Goal: Information Seeking & Learning: Learn about a topic

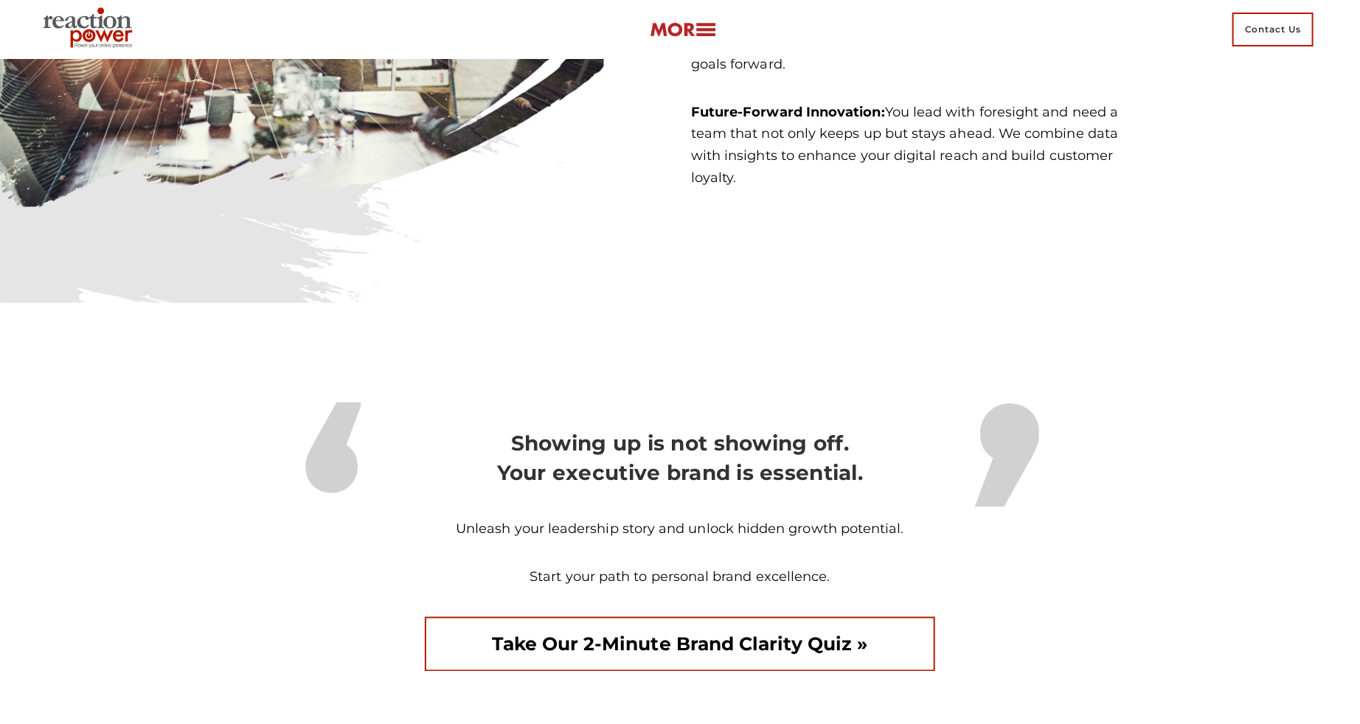
scroll to position [4206, 0]
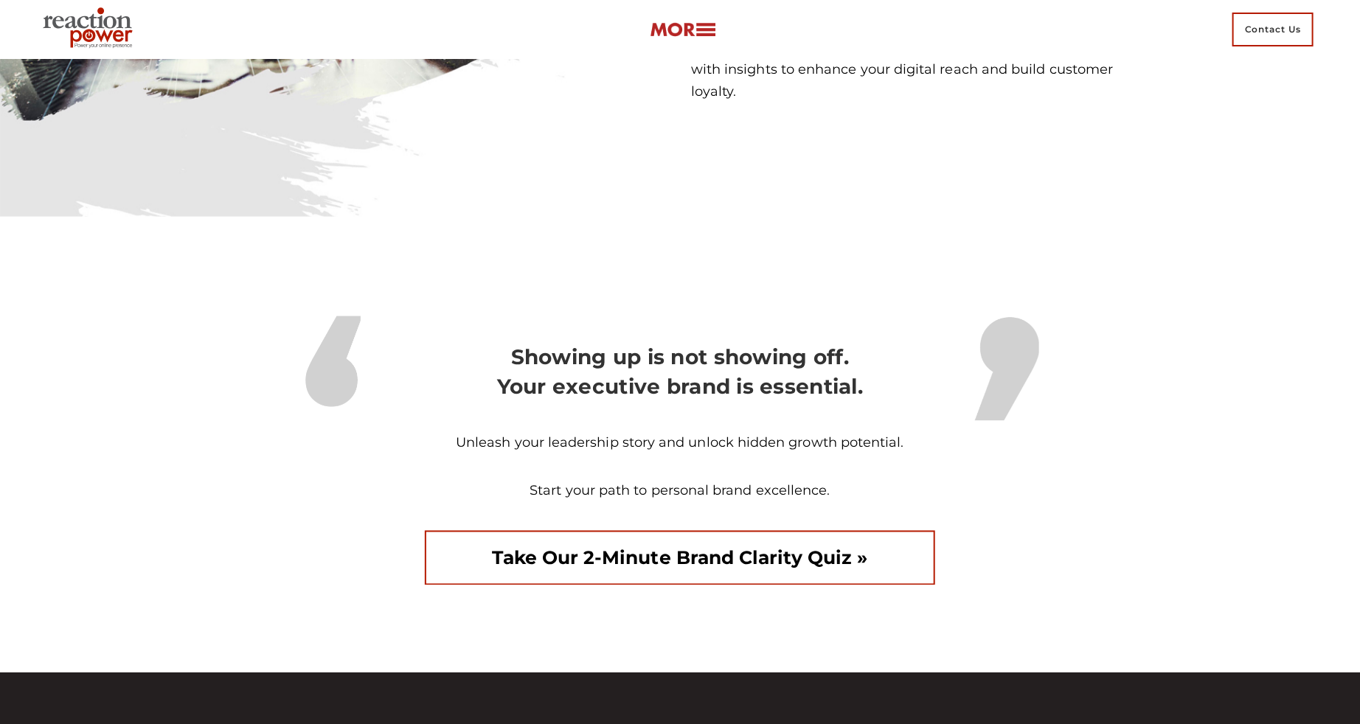
click at [783, 586] on link "Take our 2-minute Brand Clarity Quiz »" at bounding box center [680, 558] width 511 height 55
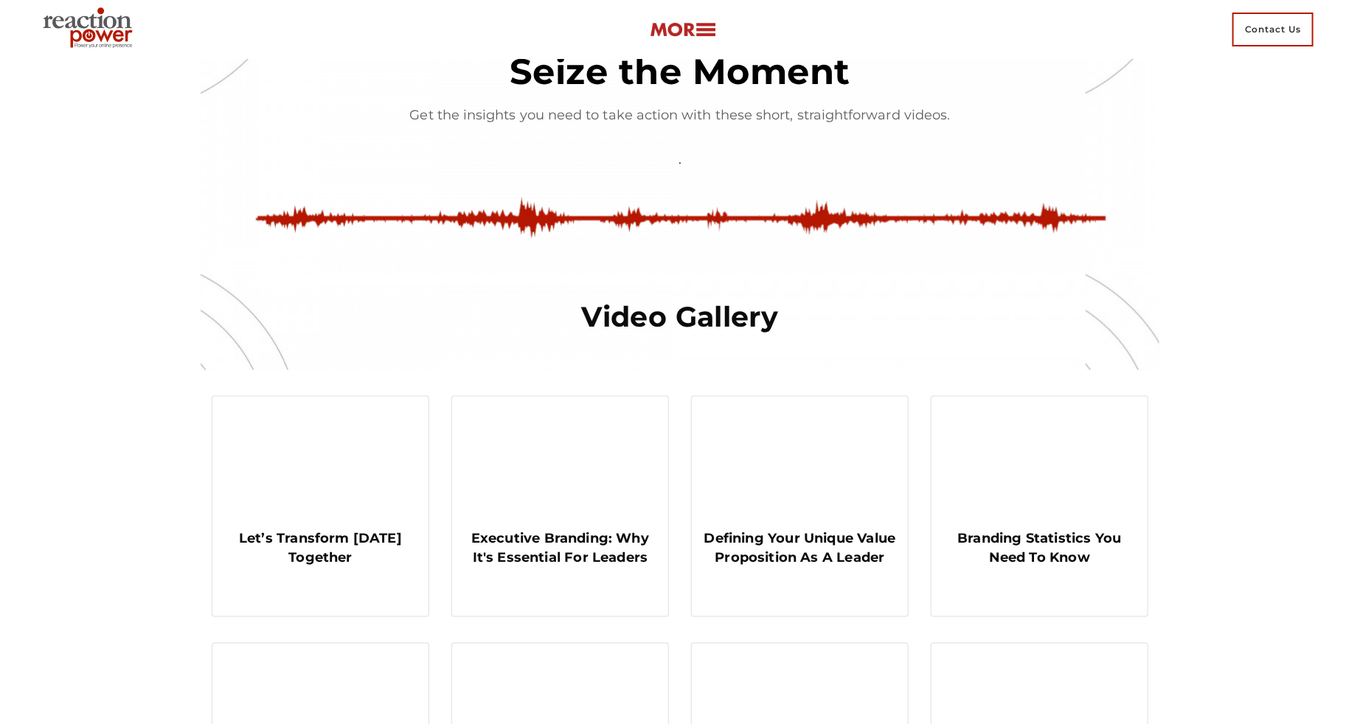
scroll to position [901, 0]
